Goal: Information Seeking & Learning: Find specific fact

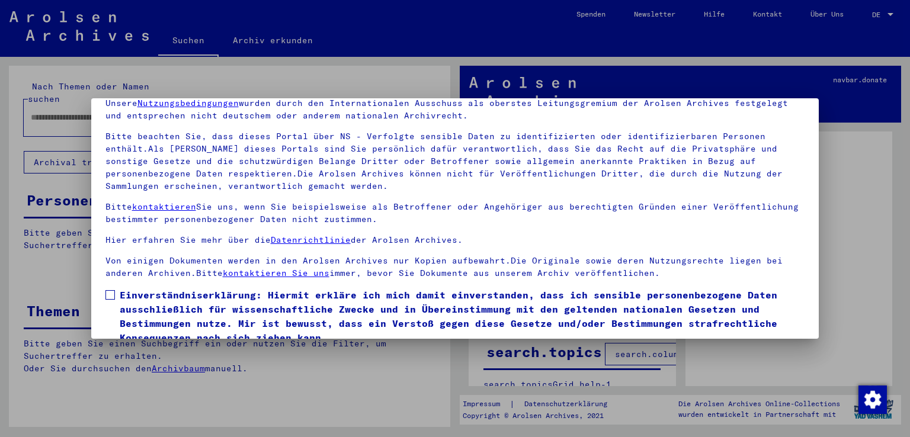
scroll to position [103, 0]
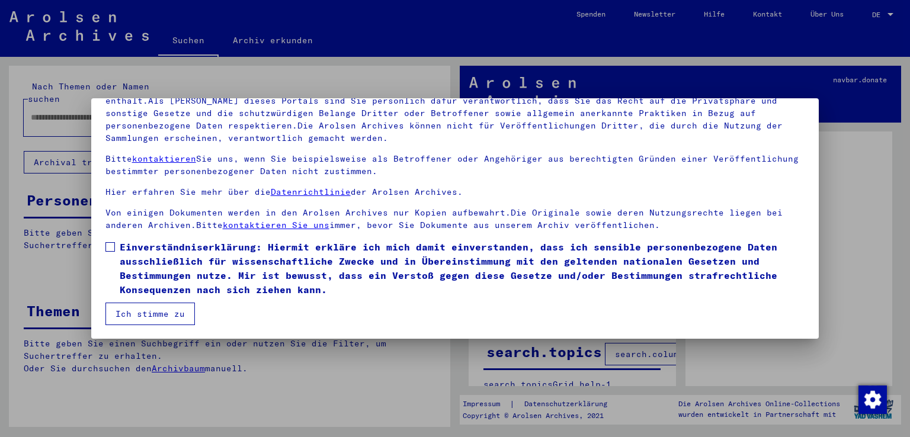
click at [109, 246] on span at bounding box center [109, 246] width 9 height 9
click at [143, 316] on button "Ich stimme zu" at bounding box center [149, 314] width 89 height 23
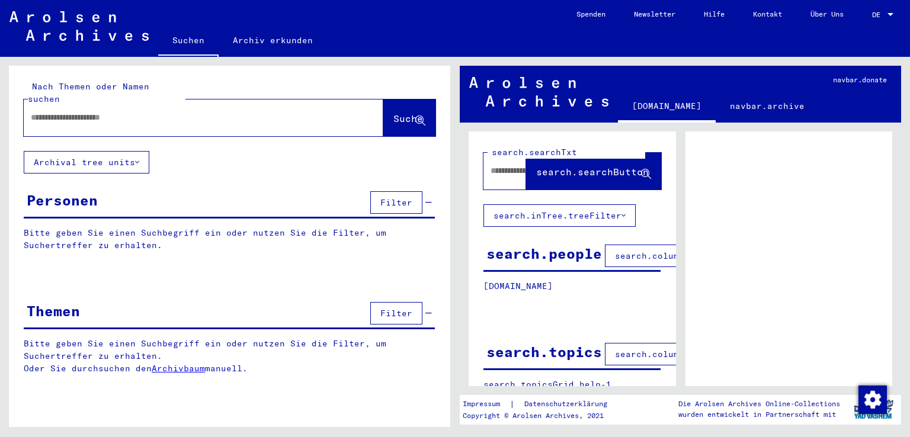
click at [113, 111] on input "text" at bounding box center [193, 117] width 324 height 12
click at [393, 113] on span "Suche" at bounding box center [408, 119] width 30 height 12
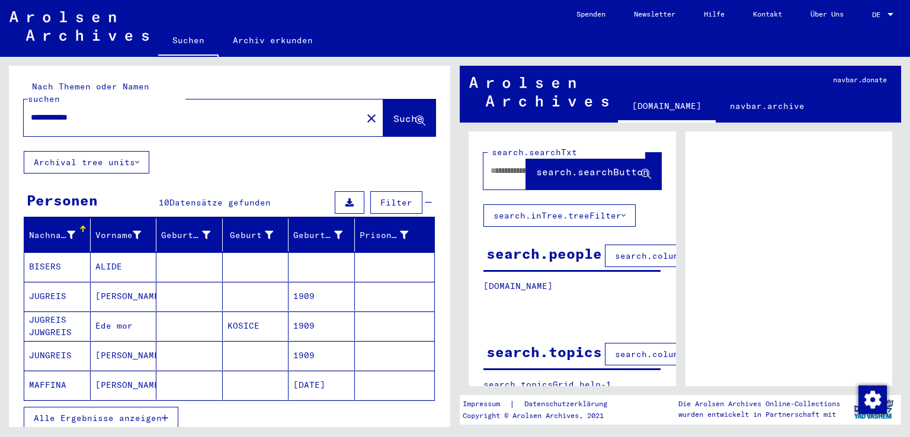
click at [104, 413] on span "Alle Ergebnisse anzeigen" at bounding box center [98, 418] width 128 height 11
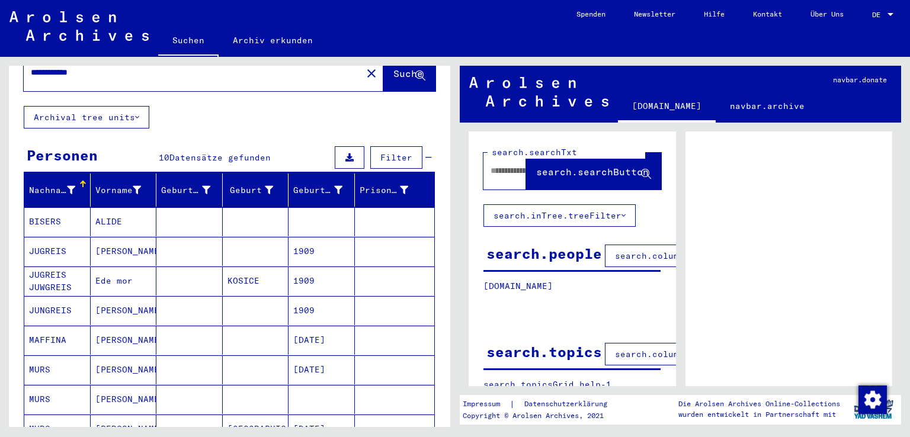
scroll to position [107, 0]
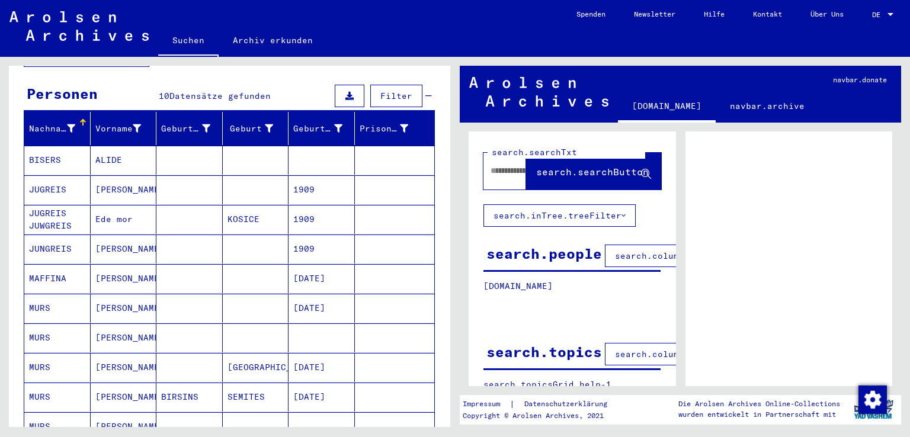
click at [59, 294] on mat-cell "MURS" at bounding box center [57, 308] width 66 height 29
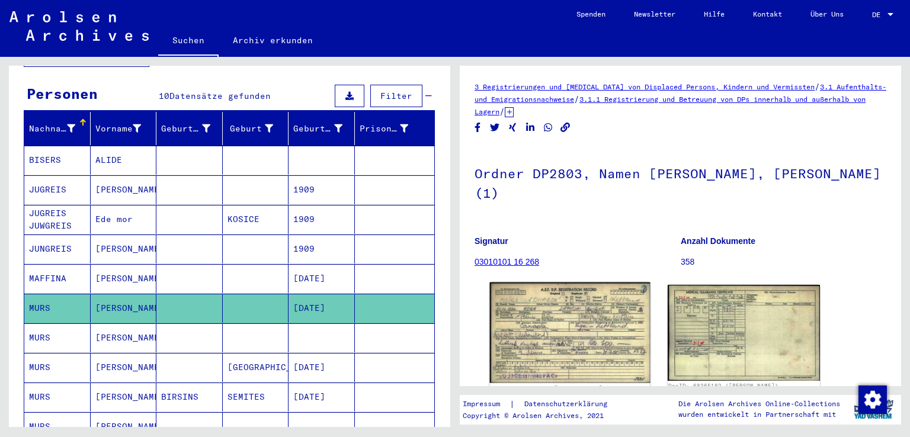
click at [531, 330] on img at bounding box center [570, 333] width 160 height 101
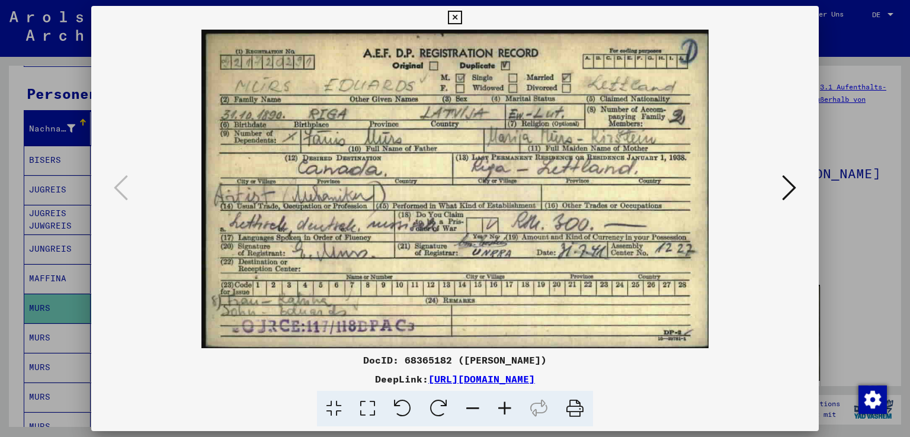
click at [453, 15] on icon at bounding box center [455, 18] width 14 height 14
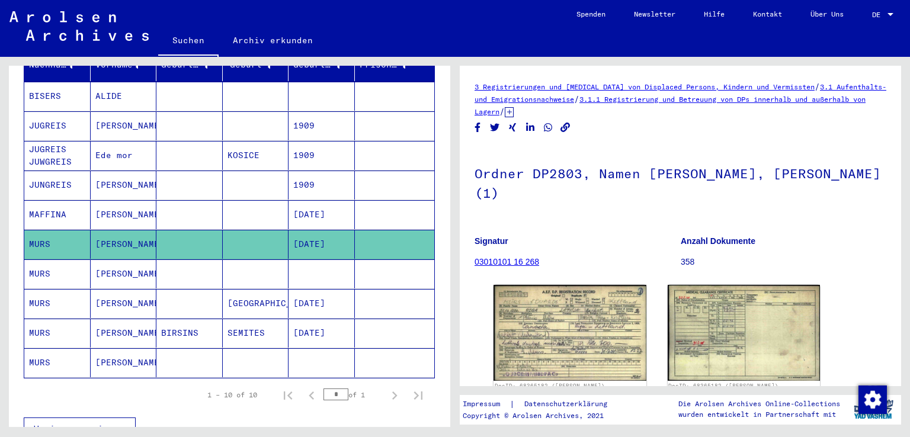
scroll to position [175, 0]
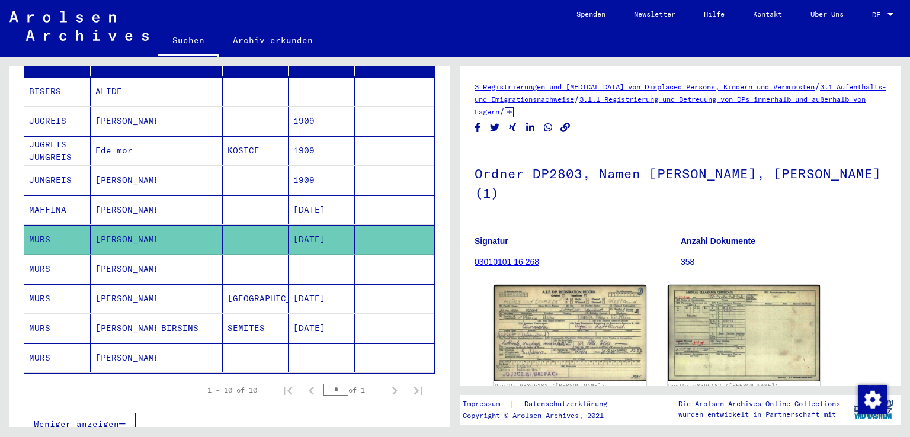
click at [59, 316] on mat-cell "MURS" at bounding box center [57, 328] width 66 height 29
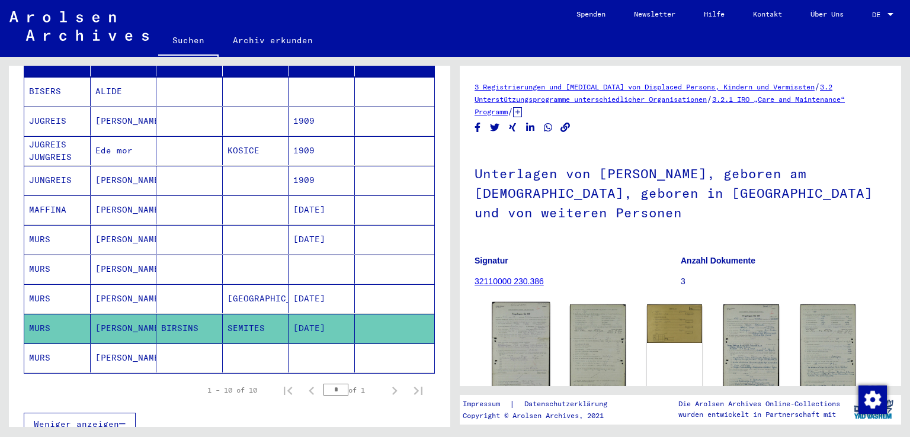
click at [513, 338] on img at bounding box center [521, 348] width 58 height 93
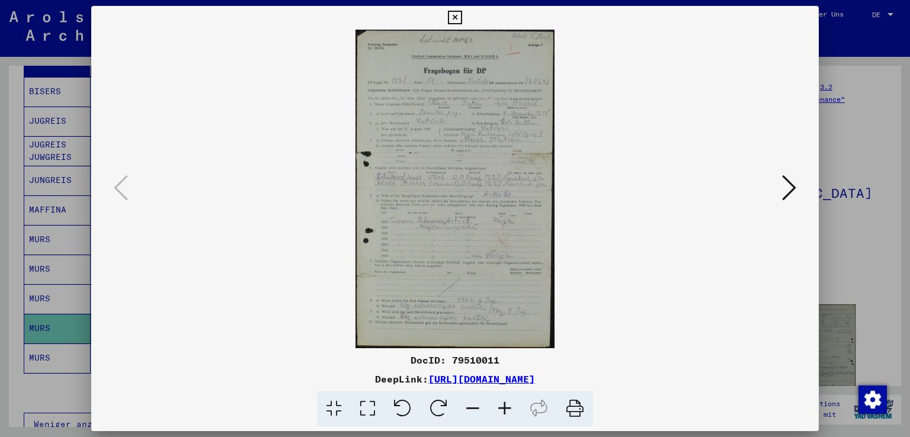
click at [504, 409] on icon at bounding box center [505, 409] width 32 height 36
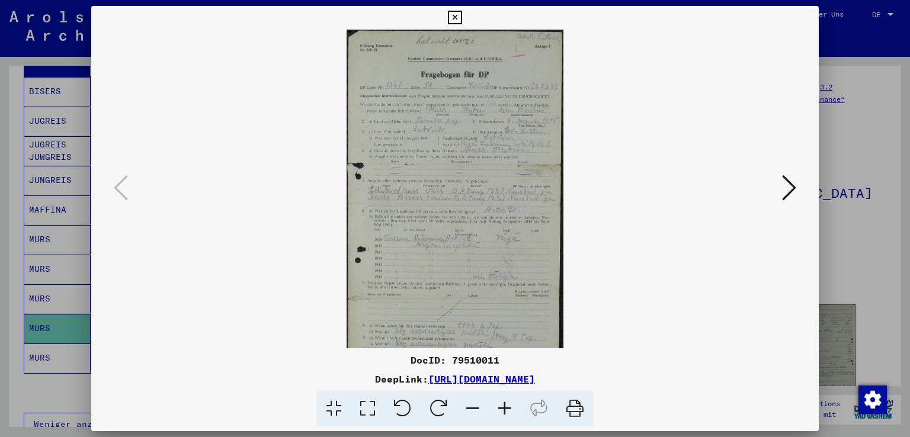
click at [504, 409] on icon at bounding box center [505, 409] width 32 height 36
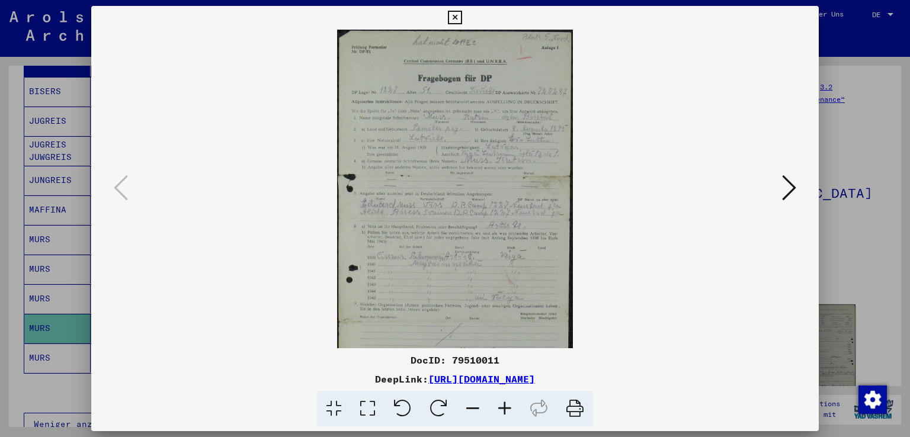
click at [504, 409] on icon at bounding box center [505, 409] width 32 height 36
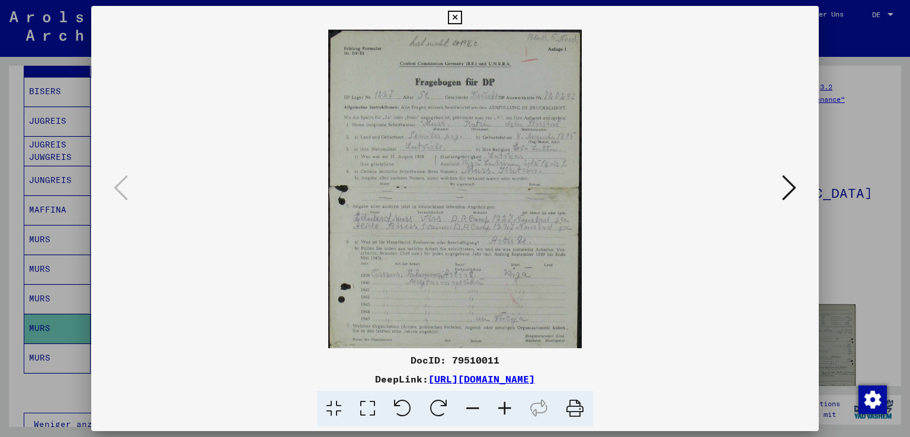
click at [504, 409] on icon at bounding box center [505, 409] width 32 height 36
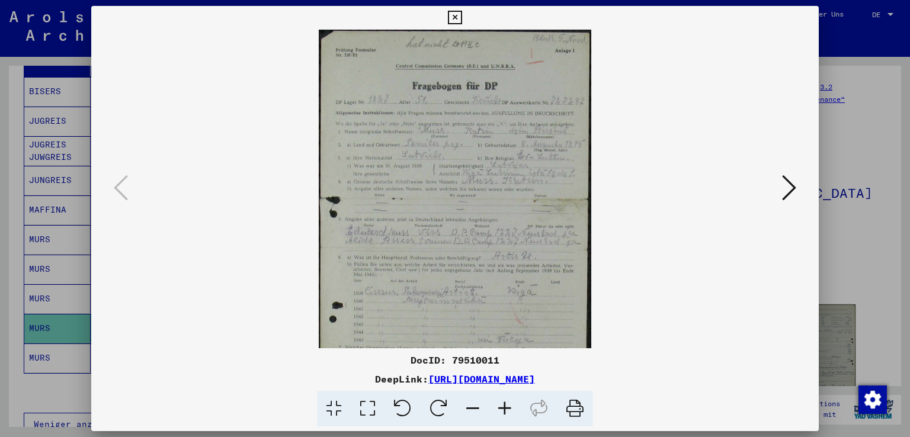
click at [504, 409] on icon at bounding box center [505, 409] width 32 height 36
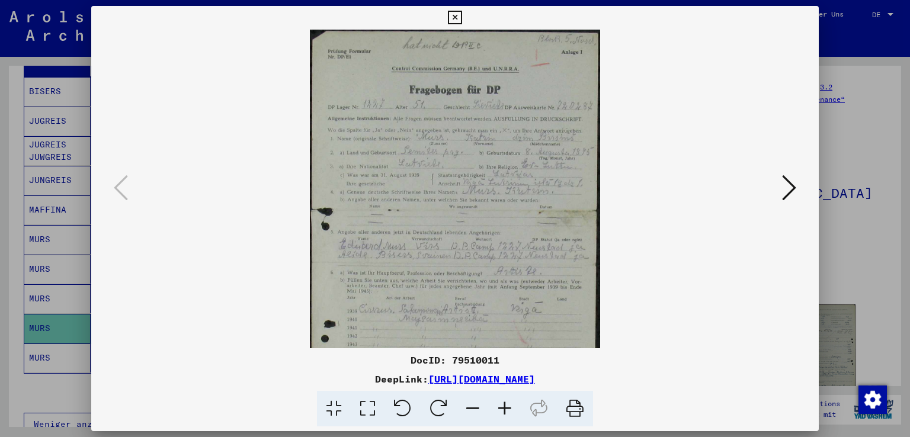
click at [504, 409] on icon at bounding box center [505, 409] width 32 height 36
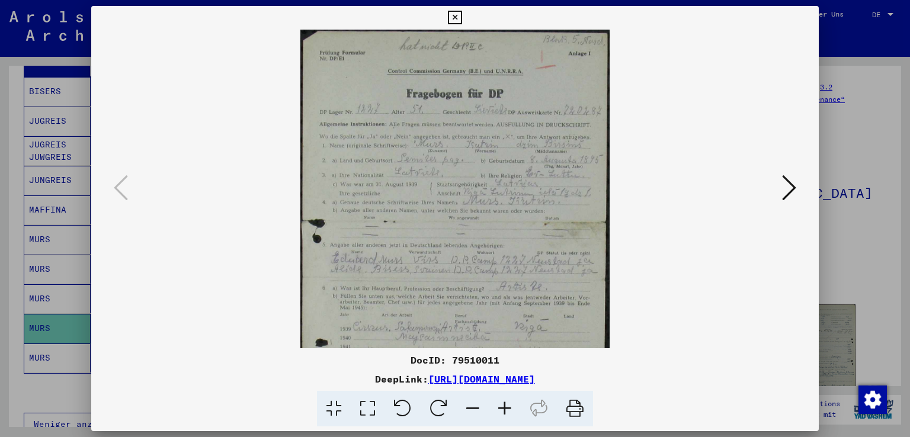
click at [504, 409] on icon at bounding box center [505, 409] width 32 height 36
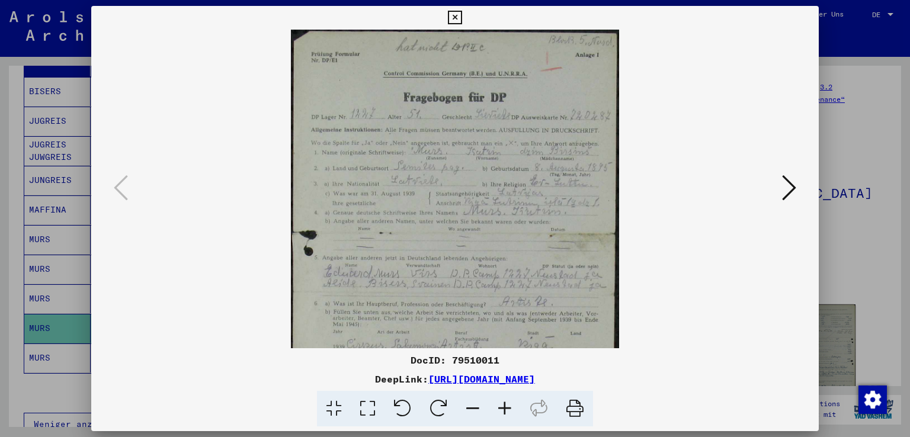
click at [504, 409] on icon at bounding box center [505, 409] width 32 height 36
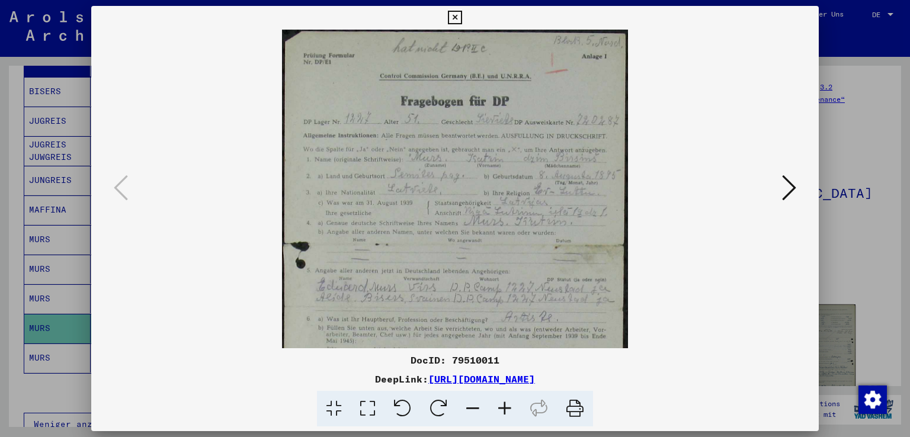
click at [504, 409] on icon at bounding box center [505, 409] width 32 height 36
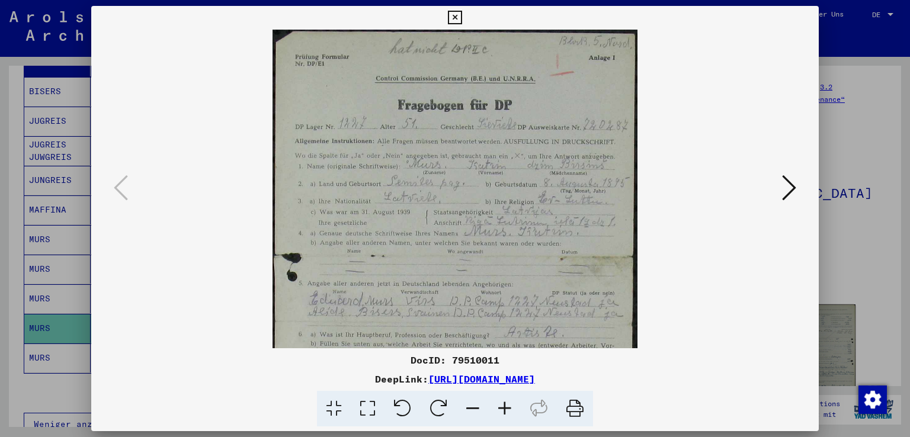
click at [504, 409] on icon at bounding box center [505, 409] width 32 height 36
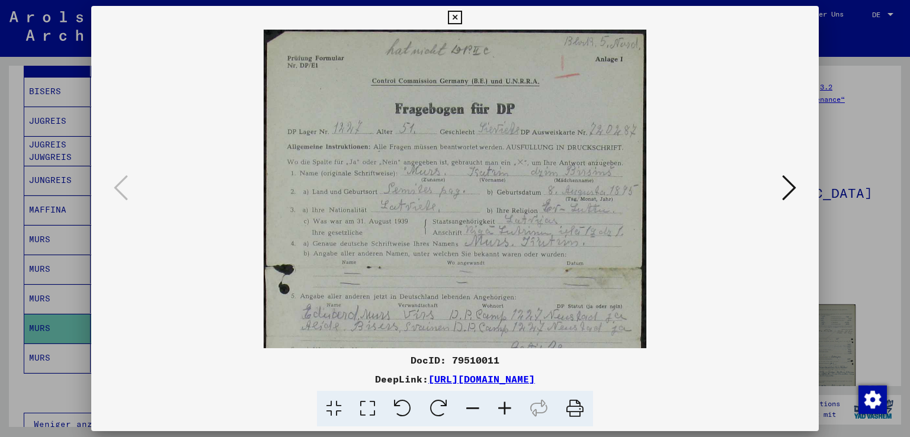
click at [504, 409] on icon at bounding box center [505, 409] width 32 height 36
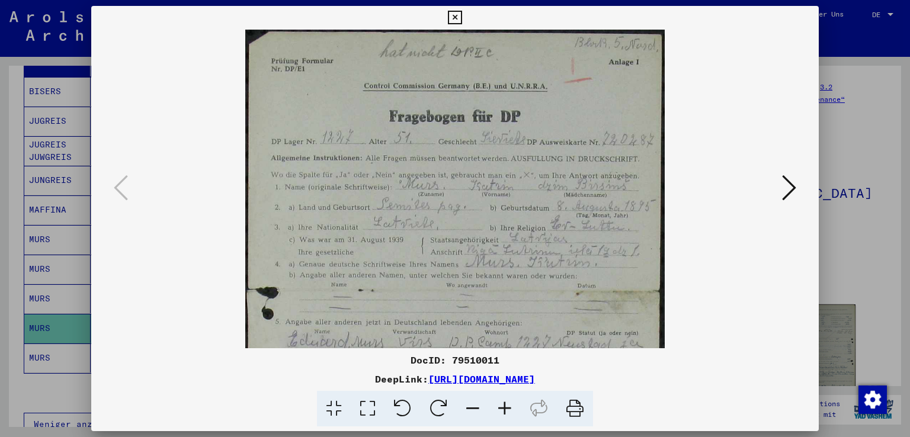
click at [504, 409] on icon at bounding box center [505, 409] width 32 height 36
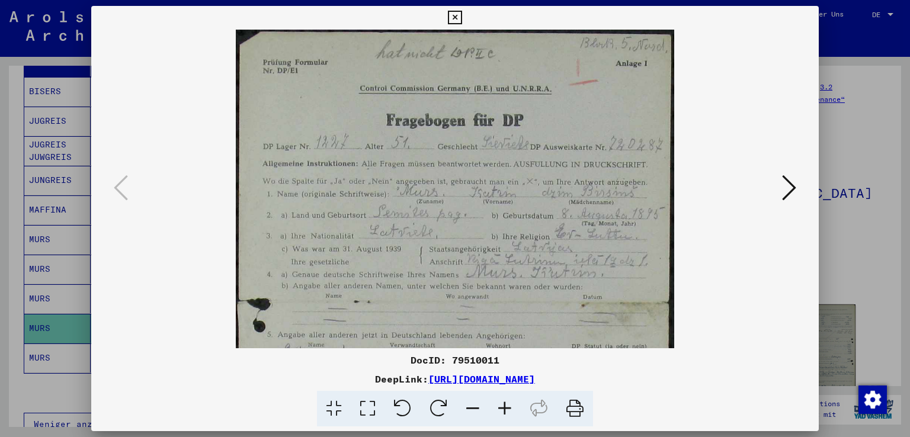
click at [504, 409] on icon at bounding box center [505, 409] width 32 height 36
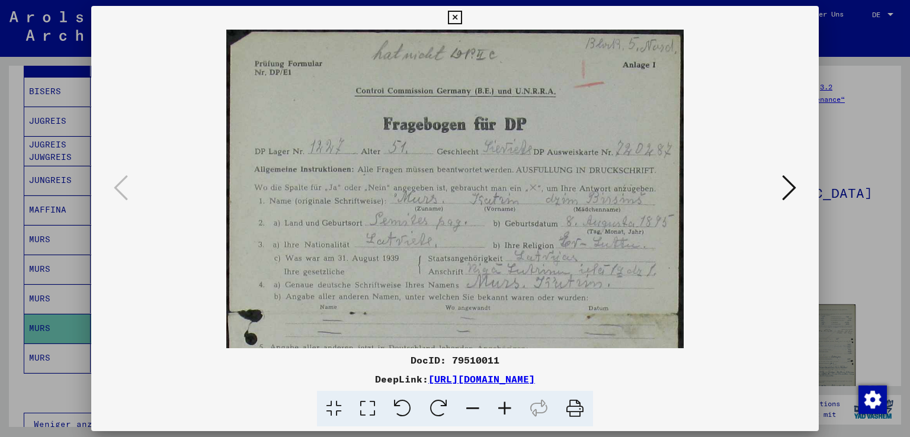
click at [504, 409] on icon at bounding box center [505, 409] width 32 height 36
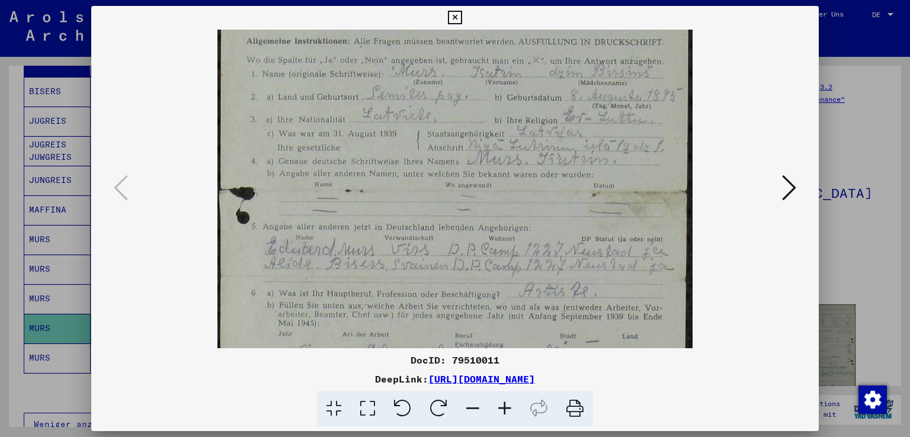
scroll to position [136, 0]
drag, startPoint x: 404, startPoint y: 299, endPoint x: 412, endPoint y: 174, distance: 125.3
click at [412, 174] on img at bounding box center [454, 275] width 475 height 763
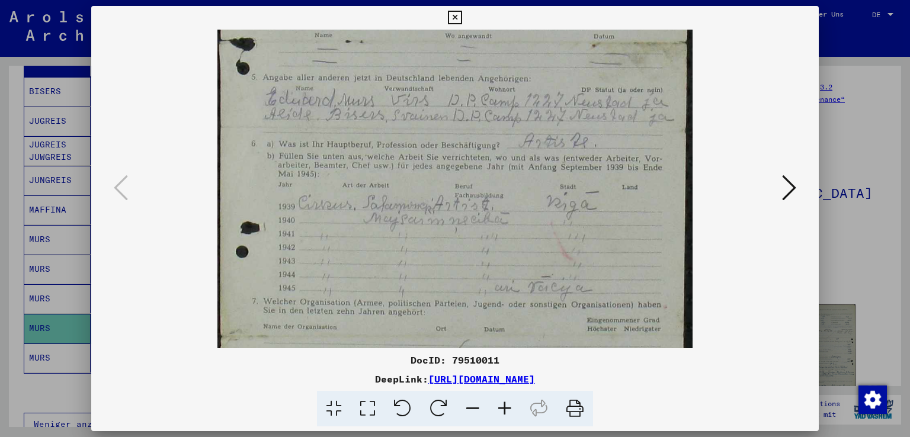
scroll to position [284, 0]
drag, startPoint x: 379, startPoint y: 325, endPoint x: 384, endPoint y: 178, distance: 146.4
click at [384, 178] on img at bounding box center [454, 126] width 475 height 763
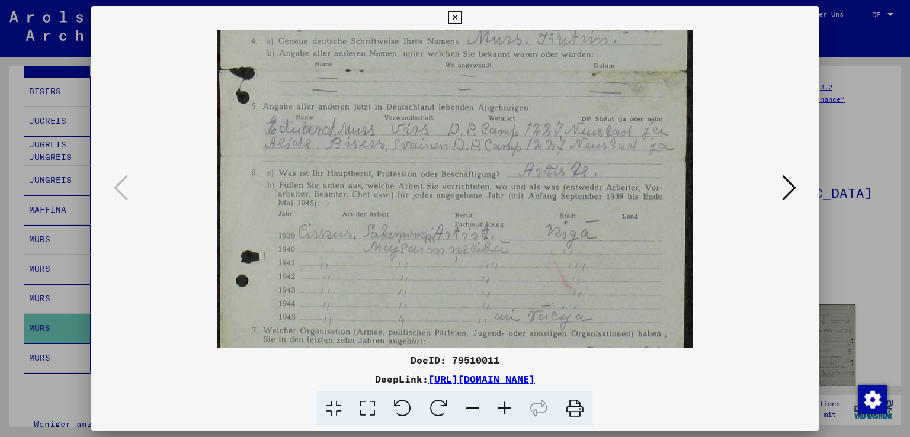
drag, startPoint x: 412, startPoint y: 133, endPoint x: 406, endPoint y: 165, distance: 33.0
click at [406, 165] on img at bounding box center [454, 156] width 475 height 763
click at [790, 184] on icon at bounding box center [789, 188] width 14 height 28
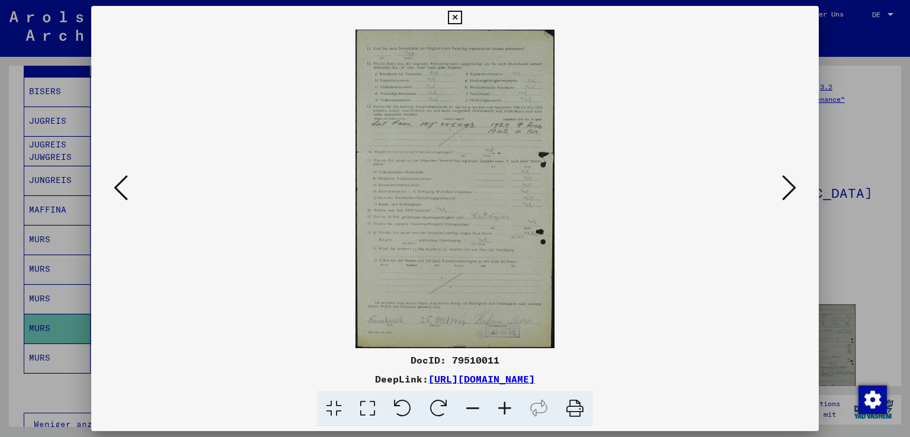
scroll to position [0, 0]
click at [786, 185] on icon at bounding box center [789, 188] width 14 height 28
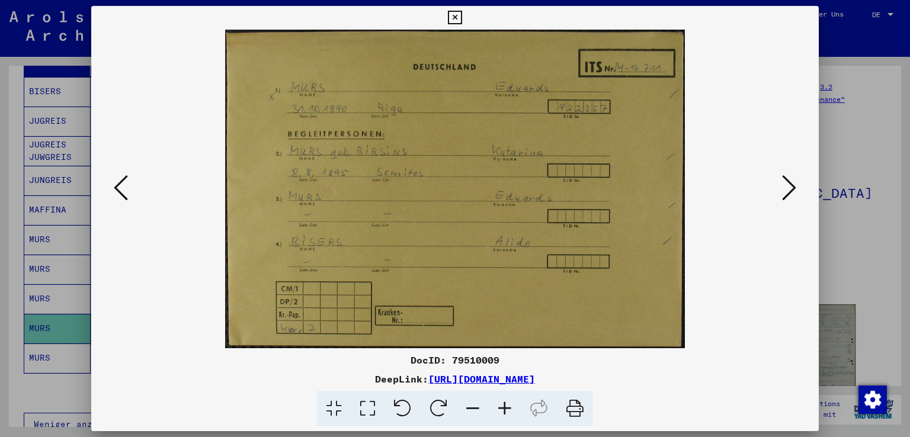
click at [792, 188] on icon at bounding box center [789, 188] width 14 height 28
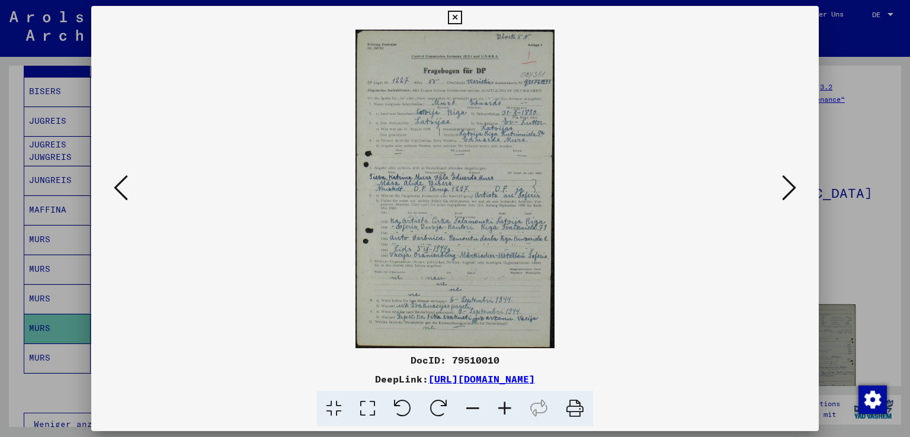
click at [502, 407] on icon at bounding box center [505, 409] width 32 height 36
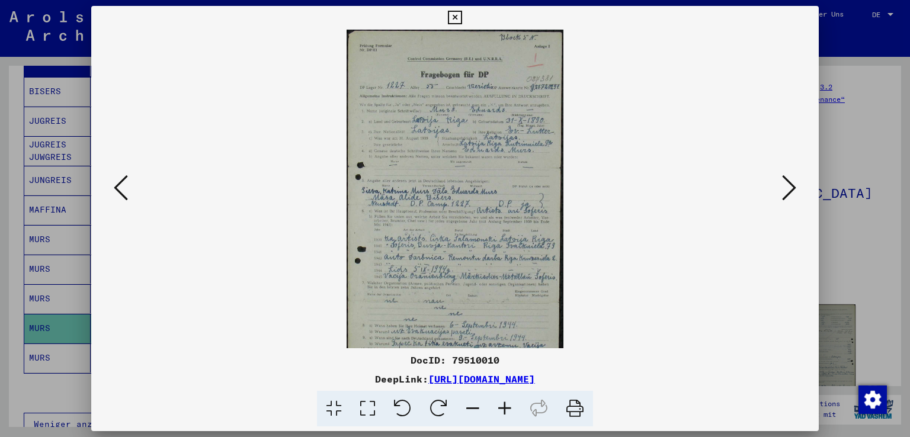
click at [502, 407] on icon at bounding box center [505, 409] width 32 height 36
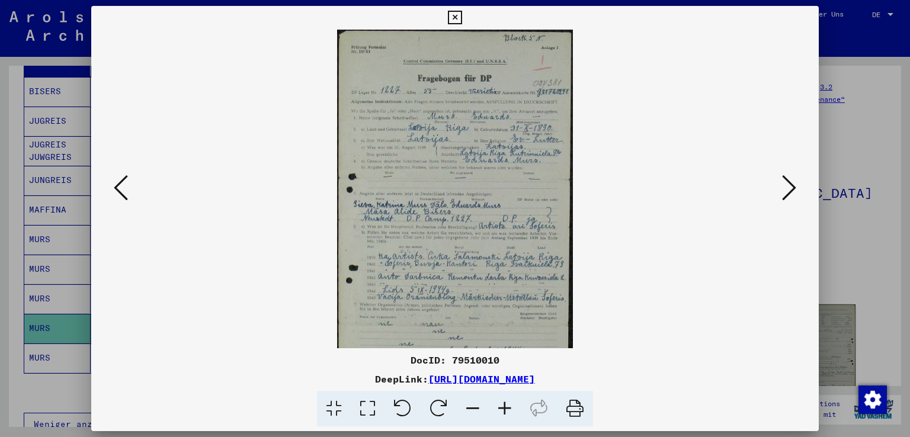
click at [502, 407] on icon at bounding box center [505, 409] width 32 height 36
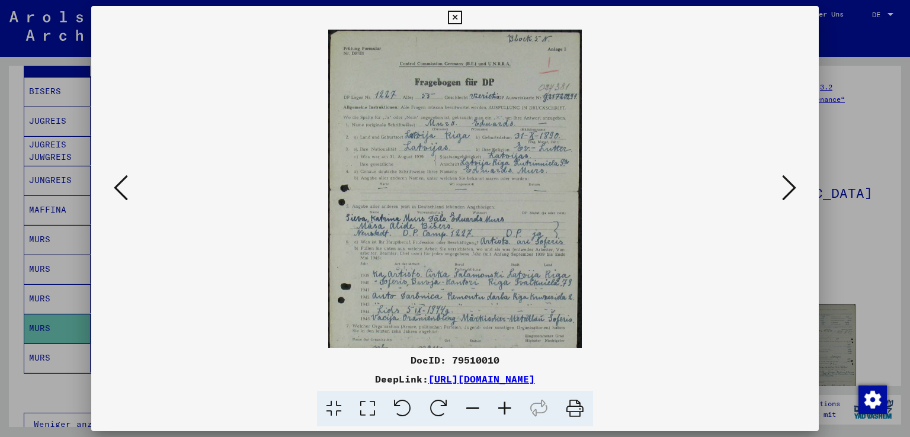
click at [502, 407] on icon at bounding box center [505, 409] width 32 height 36
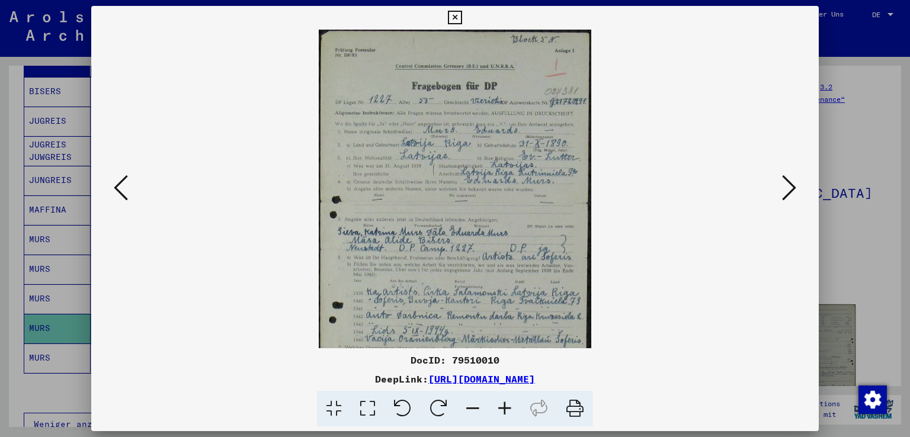
click at [502, 407] on icon at bounding box center [505, 409] width 32 height 36
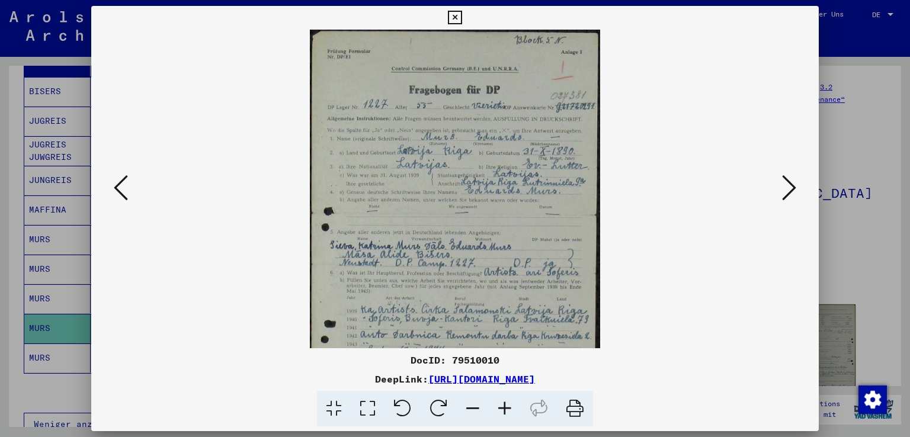
click at [502, 407] on icon at bounding box center [505, 409] width 32 height 36
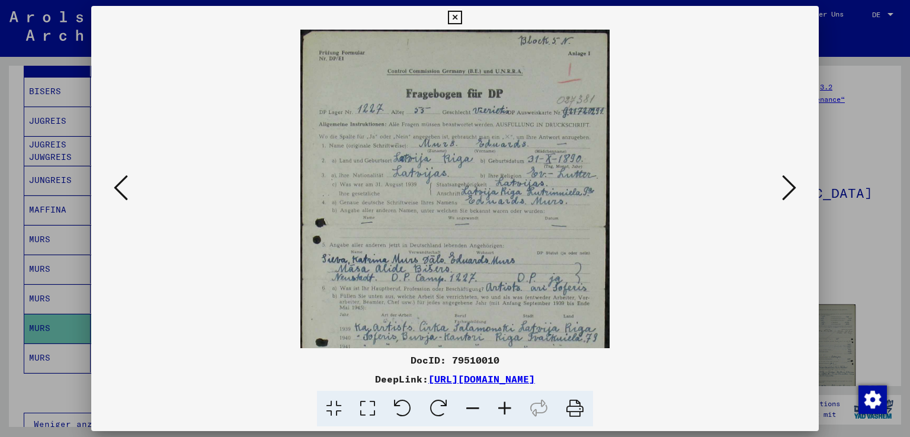
click at [502, 407] on icon at bounding box center [505, 409] width 32 height 36
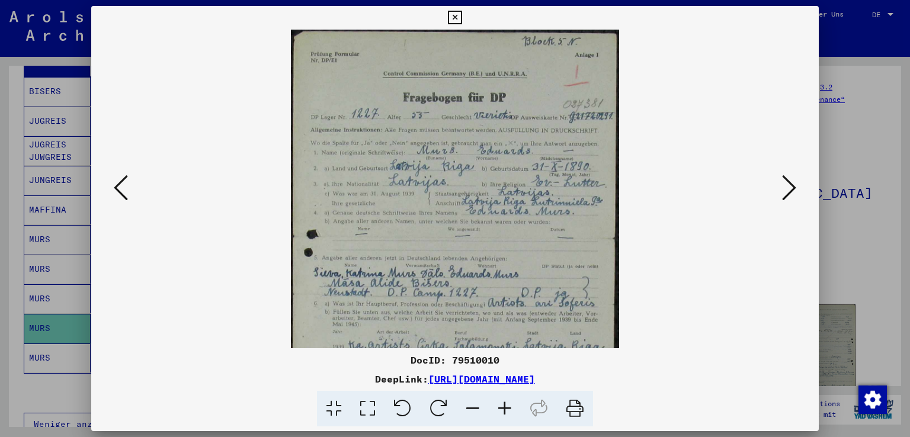
click at [502, 407] on icon at bounding box center [505, 409] width 32 height 36
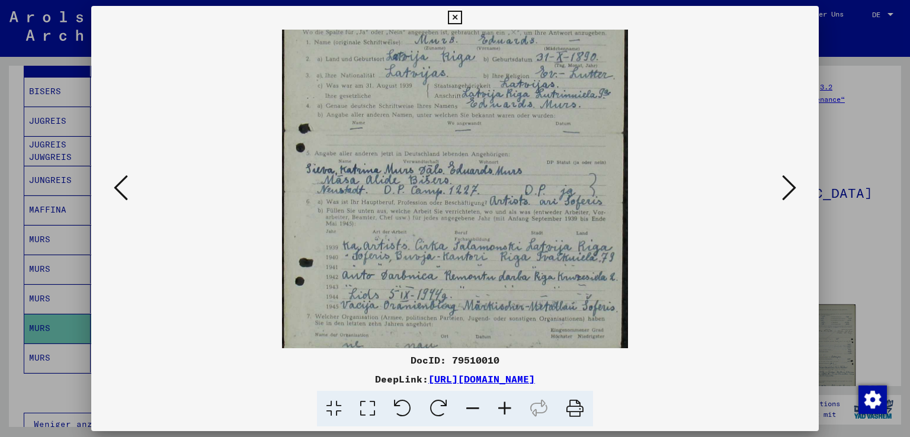
drag, startPoint x: 400, startPoint y: 256, endPoint x: 385, endPoint y: 137, distance: 120.1
click at [385, 138] on img at bounding box center [455, 190] width 346 height 556
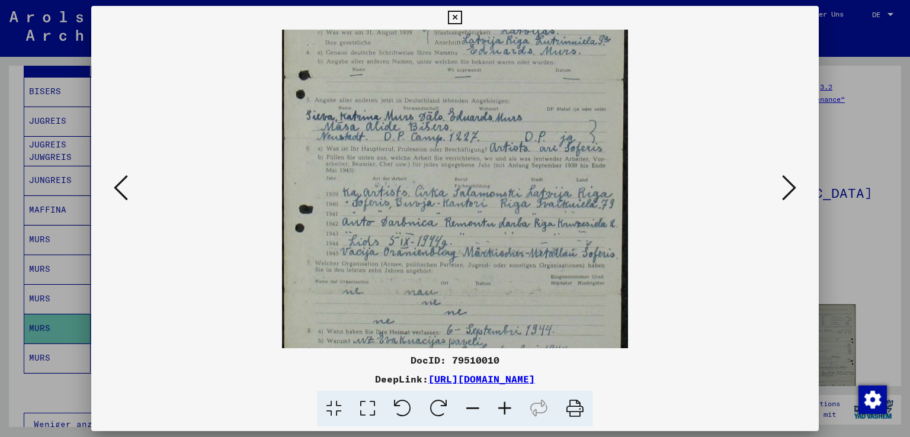
scroll to position [171, 0]
drag, startPoint x: 427, startPoint y: 277, endPoint x: 415, endPoint y: 224, distance: 54.0
click at [415, 224] on img at bounding box center [455, 136] width 346 height 556
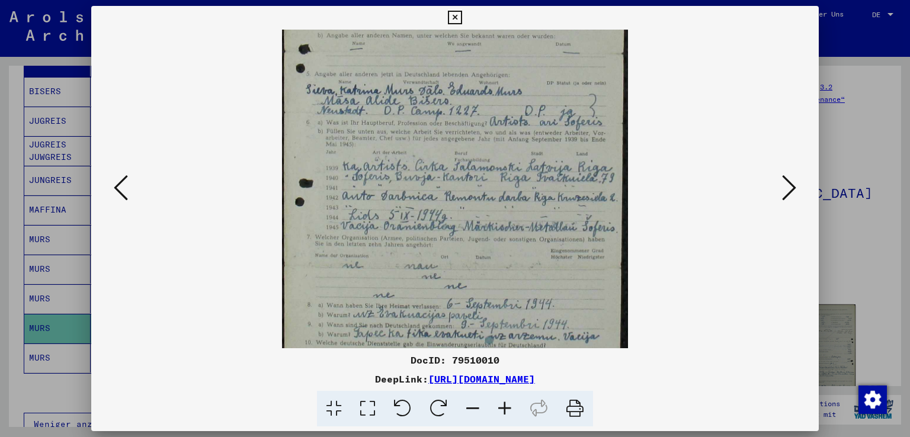
scroll to position [237, 0]
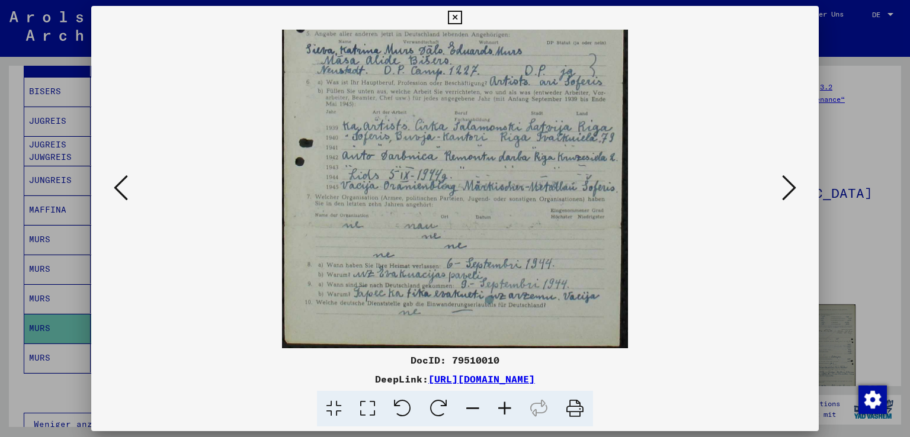
drag, startPoint x: 457, startPoint y: 294, endPoint x: 462, endPoint y: 198, distance: 96.7
click at [462, 198] on img at bounding box center [455, 71] width 346 height 556
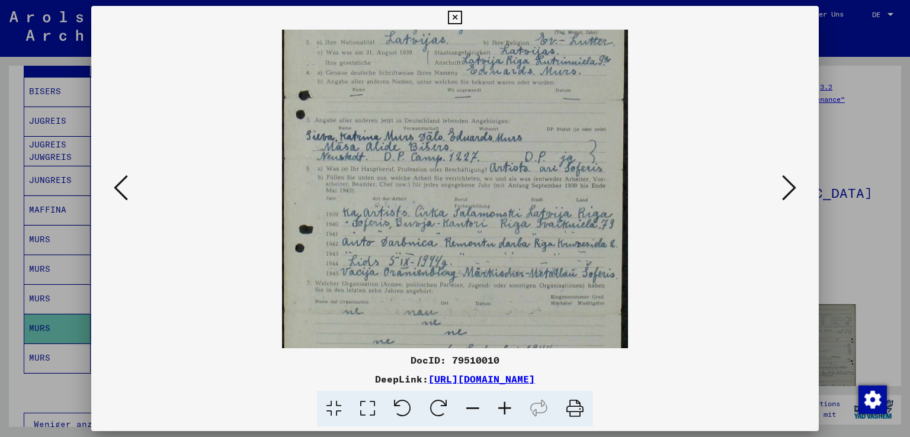
drag, startPoint x: 450, startPoint y: 149, endPoint x: 445, endPoint y: 238, distance: 89.0
click at [445, 238] on img at bounding box center [455, 157] width 346 height 556
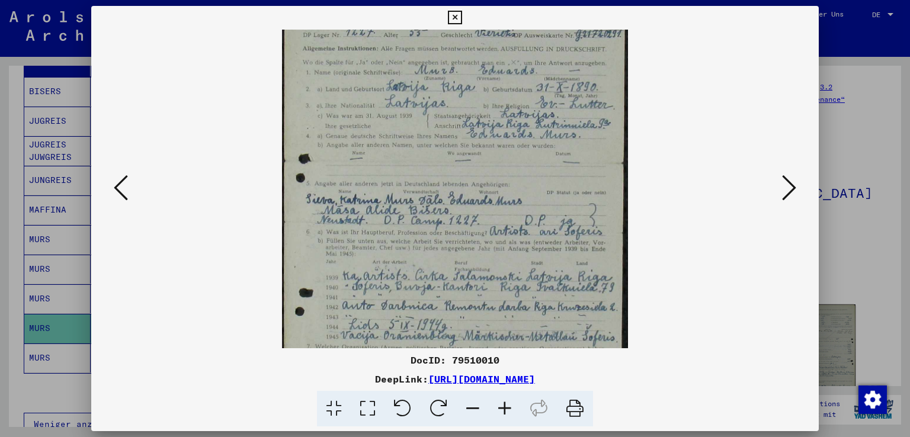
scroll to position [85, 0]
drag, startPoint x: 444, startPoint y: 149, endPoint x: 444, endPoint y: 229, distance: 79.4
click at [444, 229] on img at bounding box center [455, 222] width 346 height 556
click at [791, 188] on icon at bounding box center [789, 188] width 14 height 28
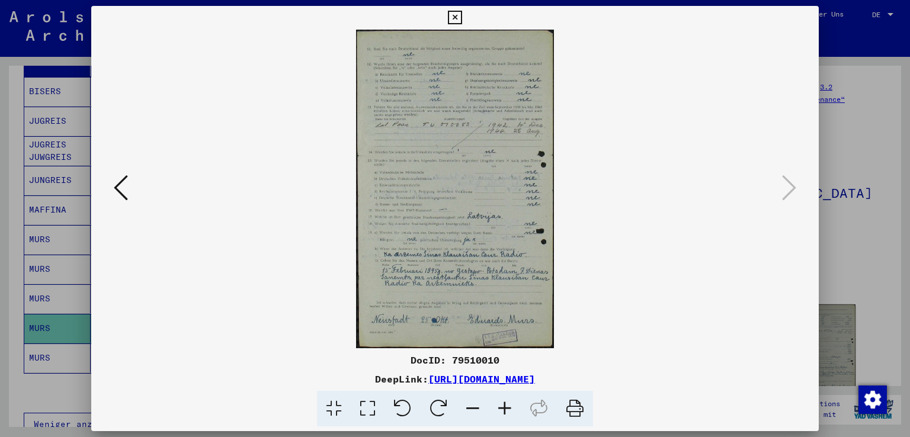
scroll to position [0, 0]
click at [504, 408] on icon at bounding box center [505, 409] width 32 height 36
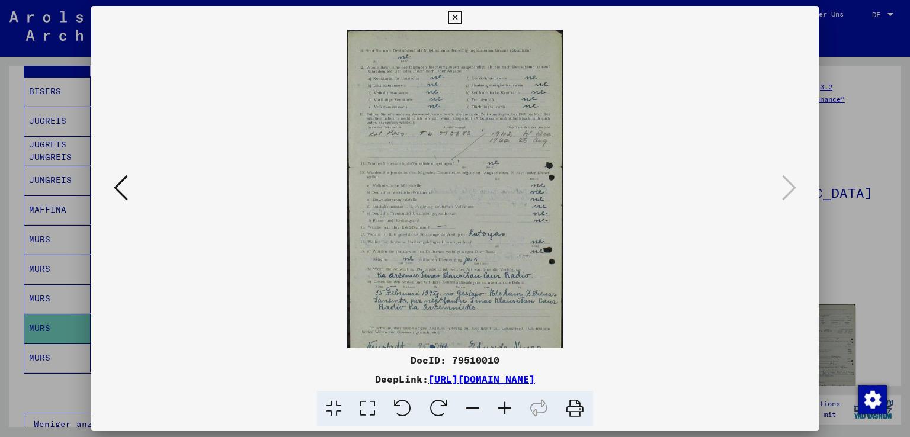
click at [504, 408] on icon at bounding box center [505, 409] width 32 height 36
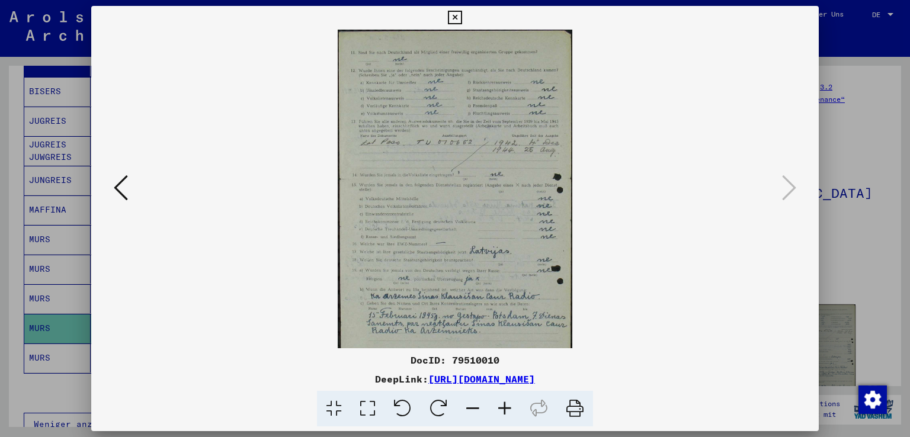
click at [504, 408] on icon at bounding box center [505, 409] width 32 height 36
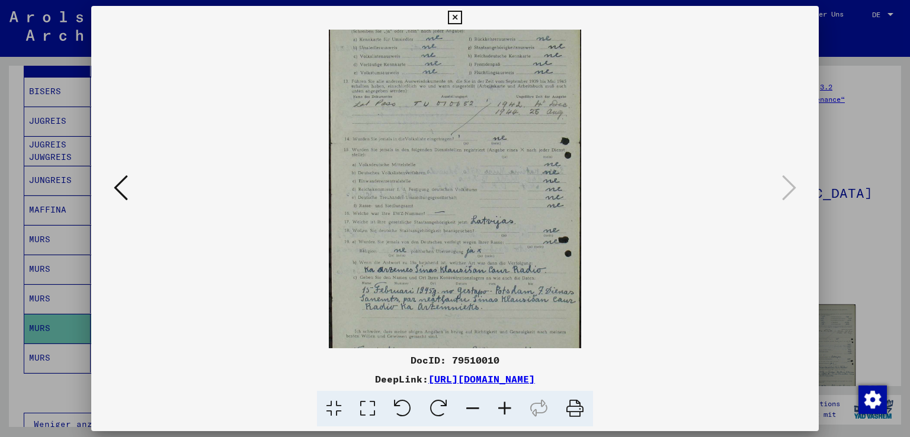
scroll to position [88, 0]
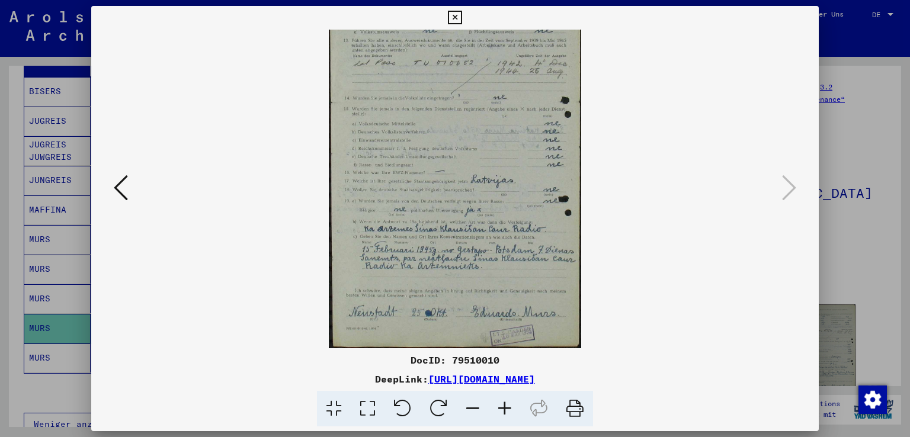
drag, startPoint x: 454, startPoint y: 302, endPoint x: 453, endPoint y: 189, distance: 113.2
click at [453, 189] on img at bounding box center [455, 145] width 253 height 408
click at [501, 406] on icon at bounding box center [505, 409] width 32 height 36
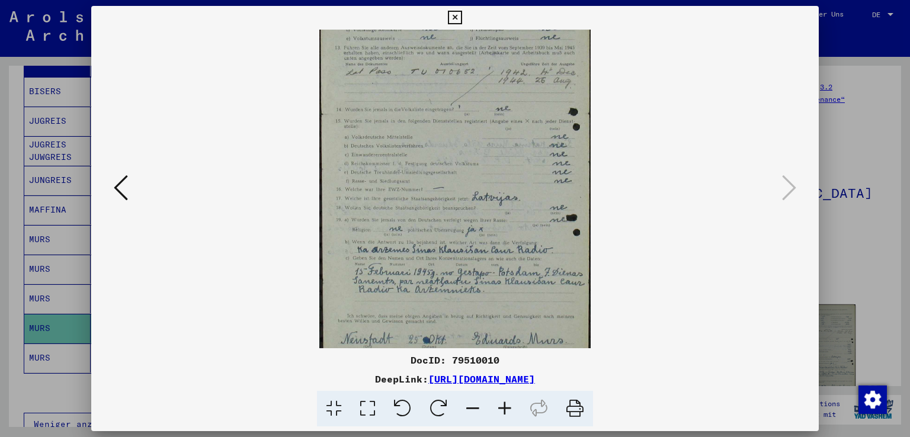
click at [501, 406] on icon at bounding box center [505, 409] width 32 height 36
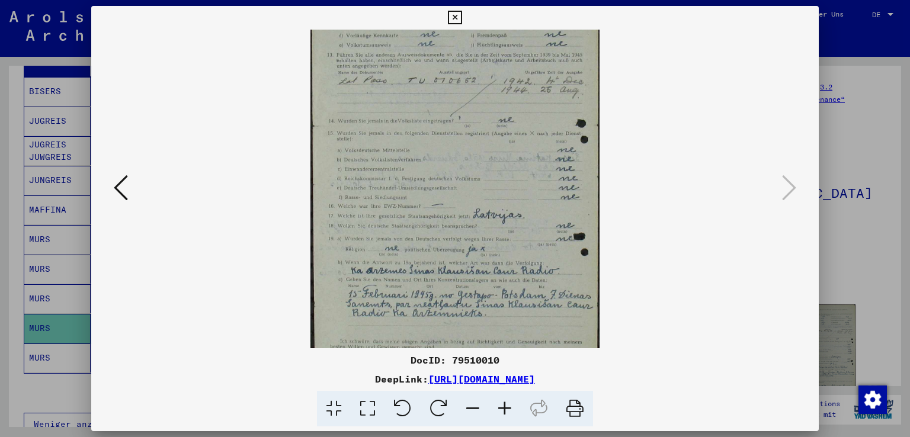
click at [501, 406] on icon at bounding box center [505, 409] width 32 height 36
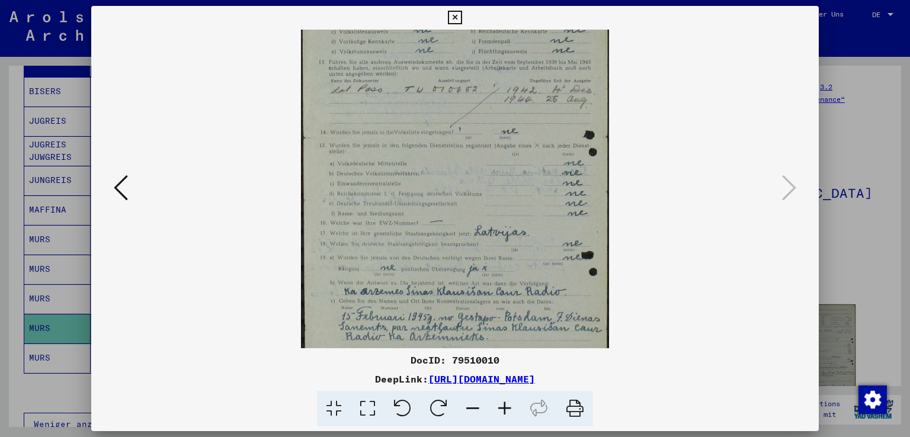
click at [501, 406] on icon at bounding box center [505, 409] width 32 height 36
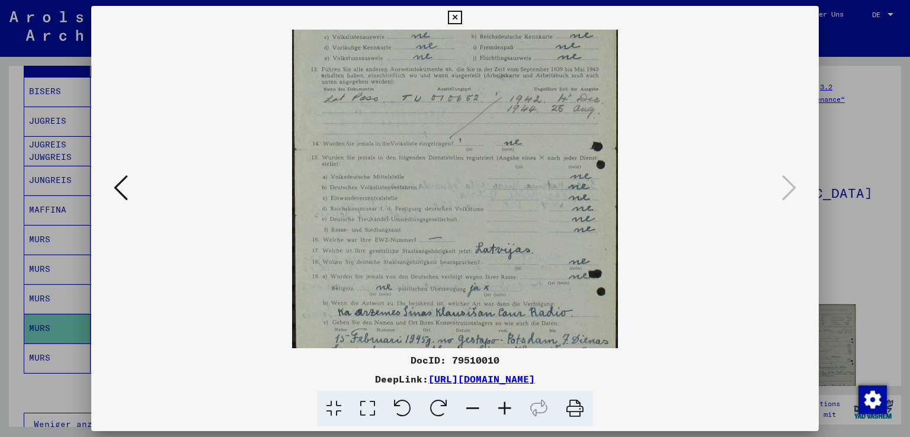
click at [501, 406] on icon at bounding box center [505, 409] width 32 height 36
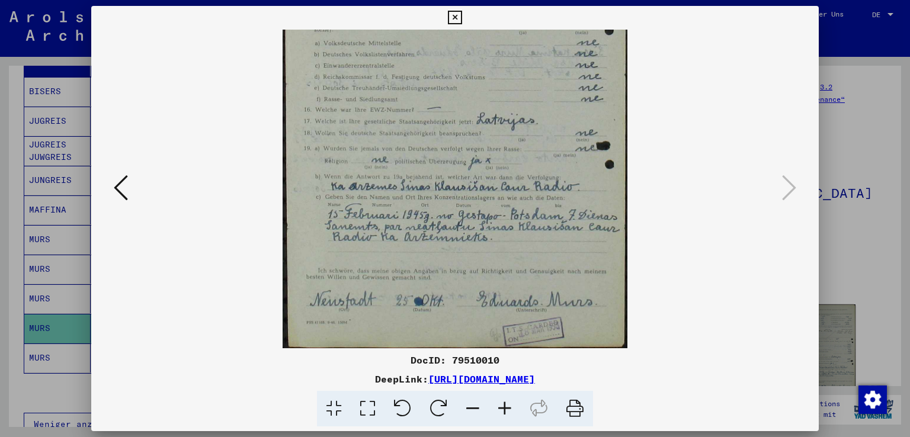
scroll to position [236, 0]
drag, startPoint x: 408, startPoint y: 283, endPoint x: 400, endPoint y: 137, distance: 146.0
click at [400, 137] on img at bounding box center [455, 72] width 345 height 556
drag, startPoint x: 415, startPoint y: 103, endPoint x: 417, endPoint y: 86, distance: 17.3
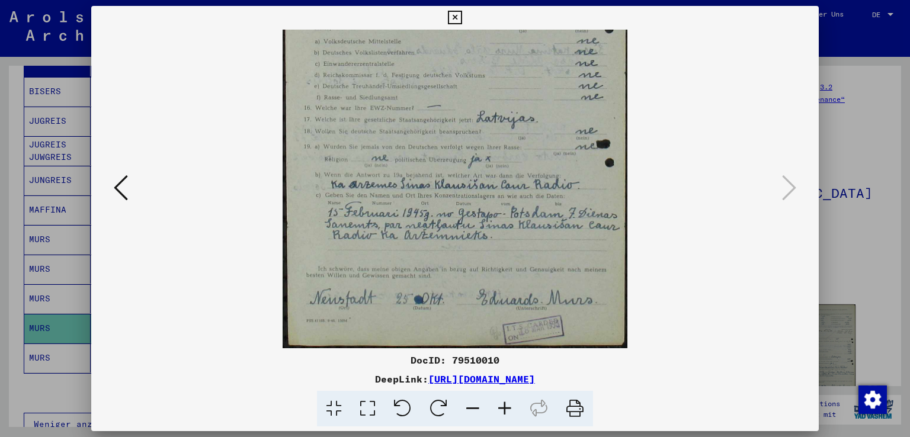
click at [417, 86] on img at bounding box center [455, 71] width 345 height 556
click at [457, 15] on icon at bounding box center [455, 18] width 14 height 14
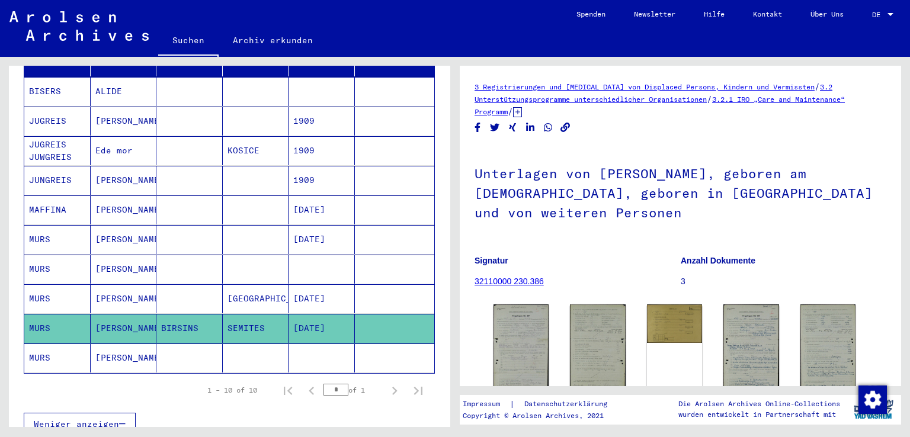
click at [44, 348] on mat-cell "MURS" at bounding box center [57, 358] width 66 height 29
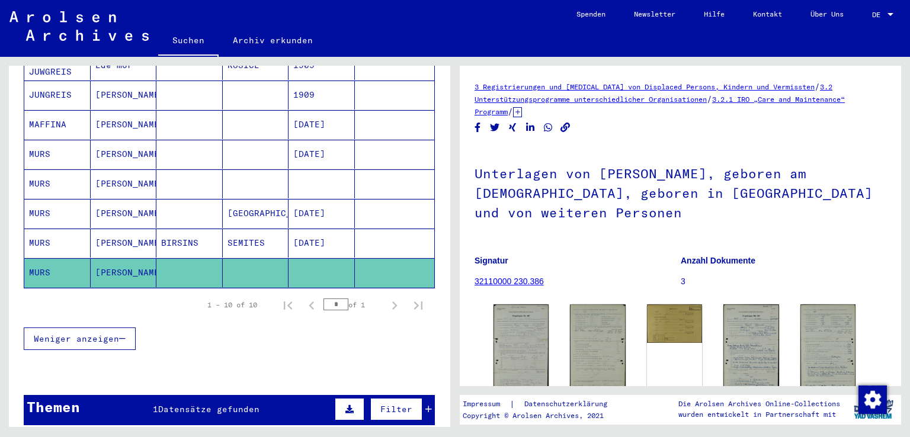
scroll to position [265, 0]
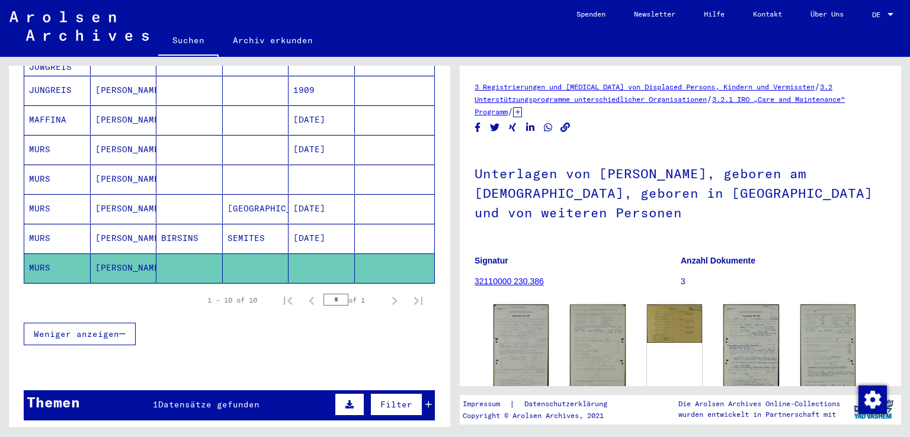
click at [47, 254] on mat-cell "MURS" at bounding box center [57, 268] width 66 height 29
click at [41, 165] on mat-cell "MURS" at bounding box center [57, 179] width 66 height 29
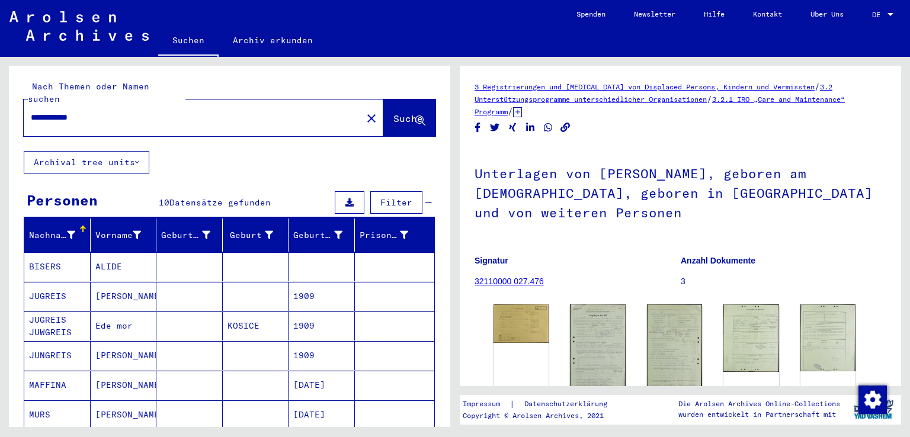
click at [57, 111] on input "**********" at bounding box center [193, 117] width 324 height 12
click at [393, 113] on span "Suche" at bounding box center [408, 119] width 30 height 12
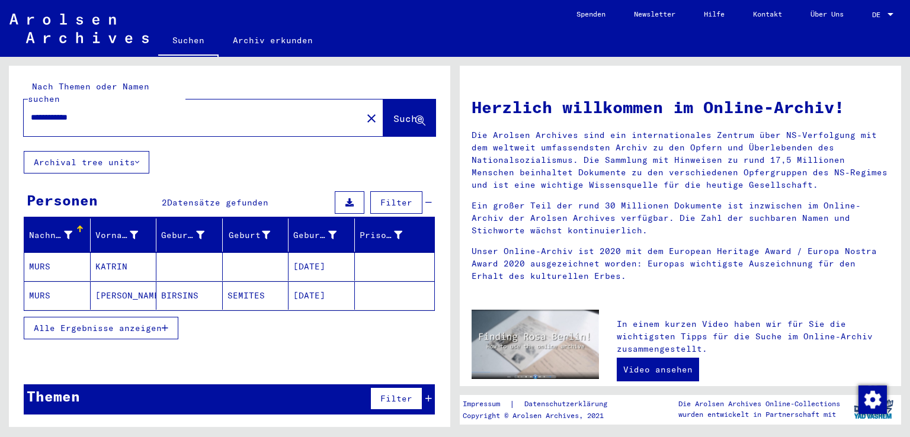
click at [40, 252] on mat-cell "MURS" at bounding box center [57, 266] width 66 height 28
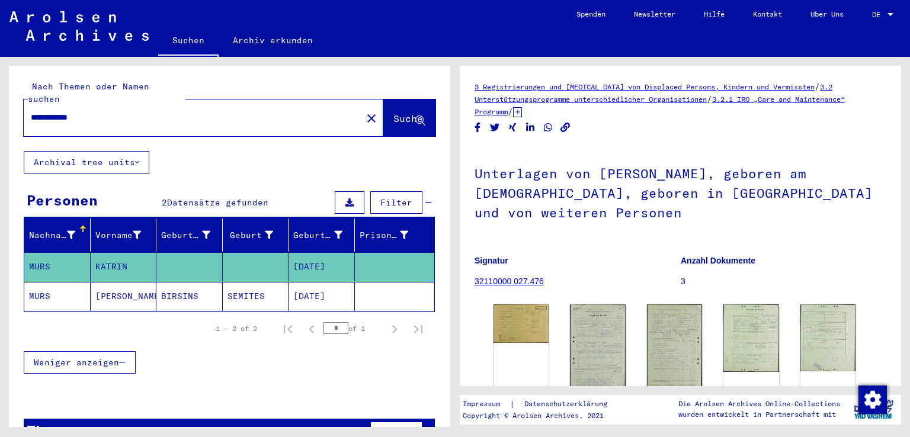
click at [59, 285] on mat-cell "MURS" at bounding box center [57, 296] width 66 height 29
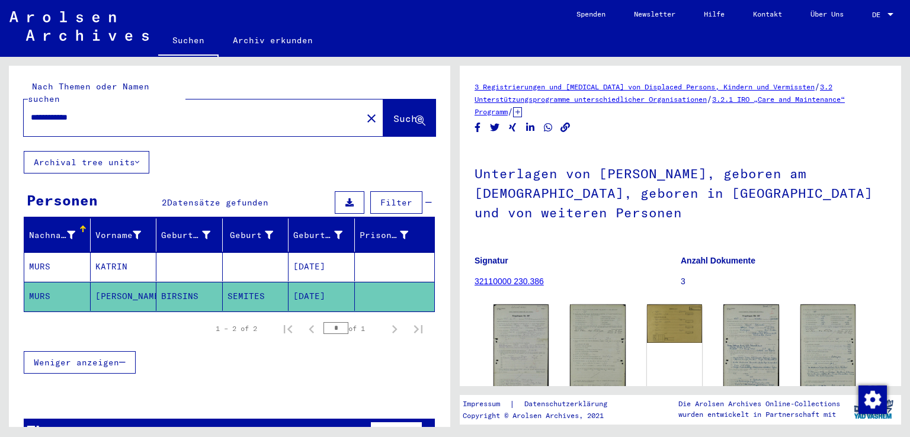
click at [57, 111] on input "**********" at bounding box center [193, 117] width 324 height 12
click at [78, 111] on input "**********" at bounding box center [193, 117] width 324 height 12
type input "**********"
click at [393, 113] on span "Suche" at bounding box center [408, 119] width 30 height 12
